Goal: Task Accomplishment & Management: Complete application form

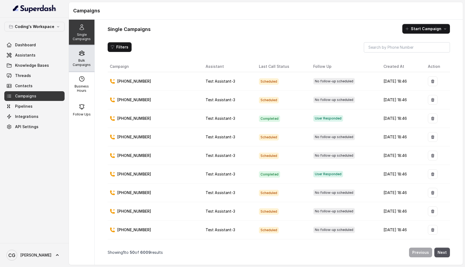
click at [77, 58] on div "Bulk Campaigns" at bounding box center [82, 58] width 26 height 26
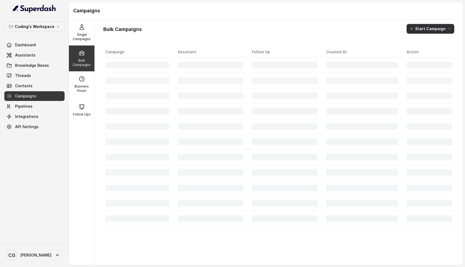
click at [434, 29] on button "Start Campaign" at bounding box center [430, 29] width 48 height 10
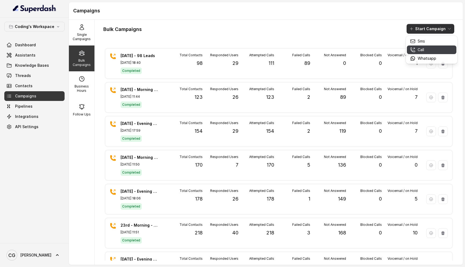
click at [423, 47] on p "Call" at bounding box center [420, 49] width 6 height 5
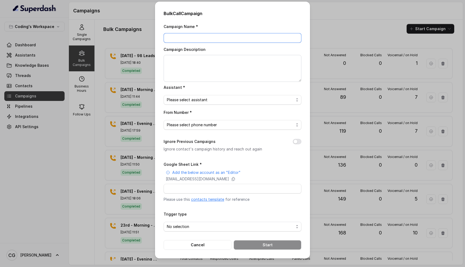
click at [220, 37] on input "Campaign Name *" at bounding box center [232, 38] width 138 height 10
type input "[DATE] - Morning - 137 Leads"
click at [223, 59] on textarea "Campaign Description" at bounding box center [232, 68] width 138 height 27
paste textarea "[DATE] - Morning - 137 Leads"
type textarea "[DATE] - Morning - 137 Leads"
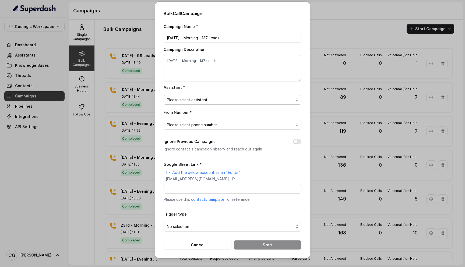
click at [206, 101] on span "Please select assistant" at bounding box center [230, 100] width 127 height 6
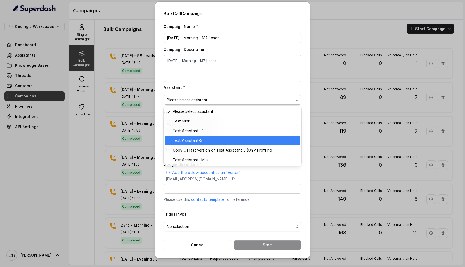
click at [204, 138] on span "Test Assistant-3" at bounding box center [235, 140] width 124 height 6
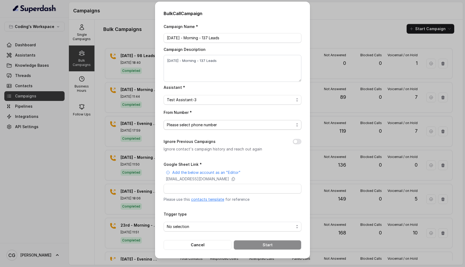
click at [224, 122] on span "Please select phone number" at bounding box center [230, 125] width 127 height 6
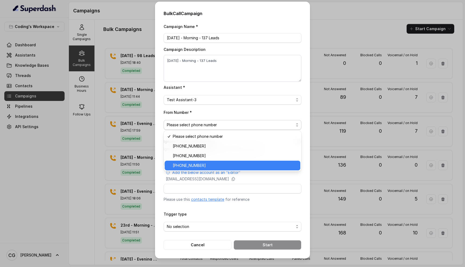
click at [221, 162] on span "+917969024123" at bounding box center [235, 165] width 124 height 6
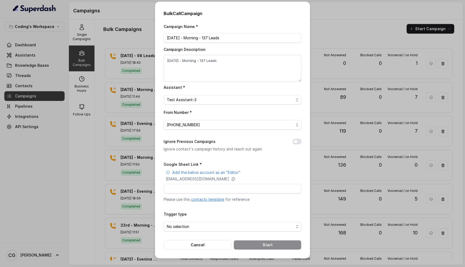
click at [298, 140] on button "Ignore Previous Campaigns" at bounding box center [297, 141] width 9 height 5
click at [192, 188] on input "Google Sheet Link *" at bounding box center [232, 189] width 138 height 10
paste input "https://docs.google.com/spreadsheets/d/1A2wboZQVYg-uMtBP2cpGqMON2KG2ZknB_TETAkn…"
type input "https://docs.google.com/spreadsheets/d/1A2wboZQVYg-uMtBP2cpGqMON2KG2ZknB_TETAkn…"
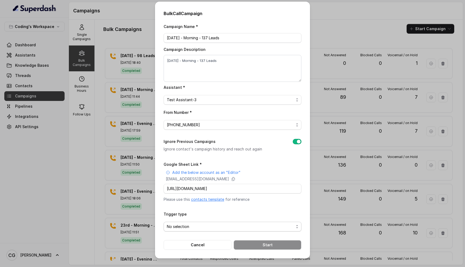
scroll to position [0, 0]
click at [205, 223] on span "No selection" at bounding box center [230, 226] width 127 height 6
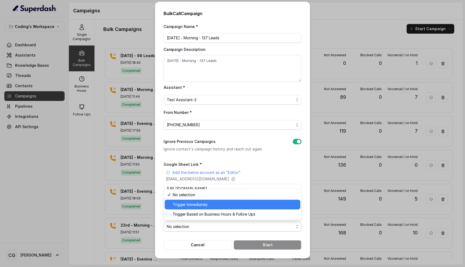
click at [217, 205] on span "Trigger Immediately" at bounding box center [235, 204] width 124 height 6
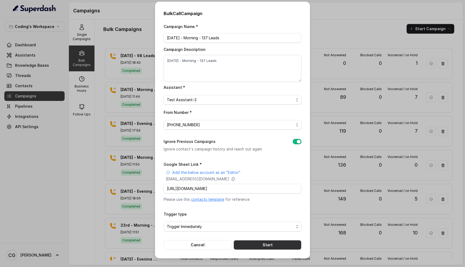
click at [263, 245] on button "Start" at bounding box center [267, 245] width 68 height 10
